Goal: Go to known website: Access a specific website the user already knows

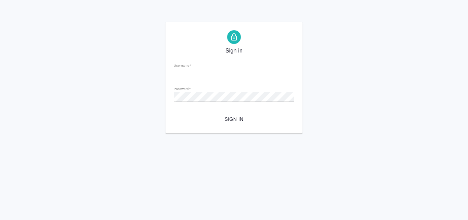
type input "[PERSON_NAME][EMAIL_ADDRESS][DOMAIN_NAME]"
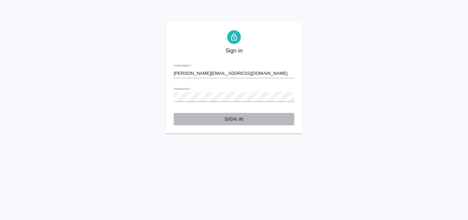
click at [236, 119] on span "Sign in" at bounding box center [234, 119] width 110 height 9
